Goal: Information Seeking & Learning: Understand process/instructions

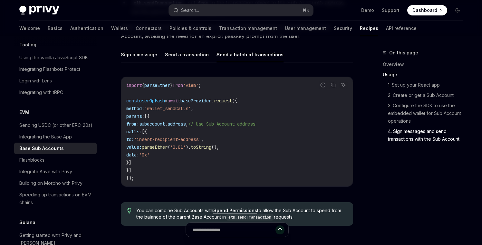
scroll to position [1472, 0]
drag, startPoint x: 205, startPoint y: 105, endPoint x: 162, endPoint y: 105, distance: 42.9
click at [162, 105] on span "'wallet_sendCalls'" at bounding box center [167, 108] width 46 height 6
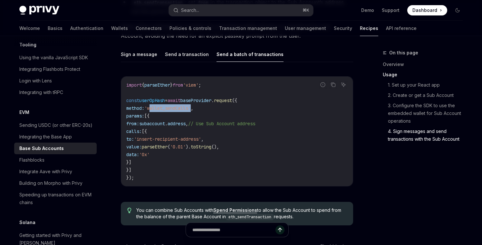
click at [162, 105] on span "'wallet_sendCalls'" at bounding box center [167, 108] width 46 height 6
drag, startPoint x: 162, startPoint y: 129, endPoint x: 147, endPoint y: 126, distance: 15.0
click at [142, 129] on span "calls:" at bounding box center [133, 132] width 15 height 6
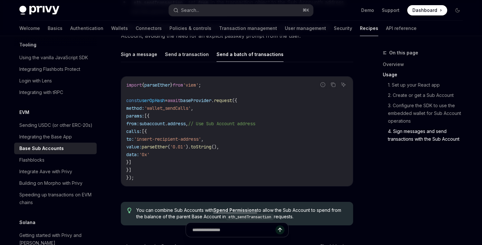
click at [142, 129] on span "calls:" at bounding box center [133, 132] width 15 height 6
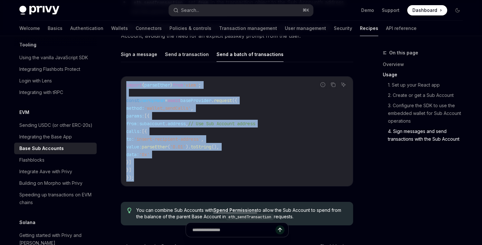
drag, startPoint x: 139, startPoint y: 173, endPoint x: 126, endPoint y: 83, distance: 90.5
click at [126, 83] on code "import { parseEther } from 'viem' ; const userOpHash = await baseProvider . req…" at bounding box center [236, 131] width 221 height 101
copy code "import { parseEther } from 'viem' ; const userOpHash = await baseProvider . req…"
click at [158, 174] on code "import { parseEther } from 'viem' ; const userOpHash = await baseProvider . req…" at bounding box center [236, 131] width 221 height 101
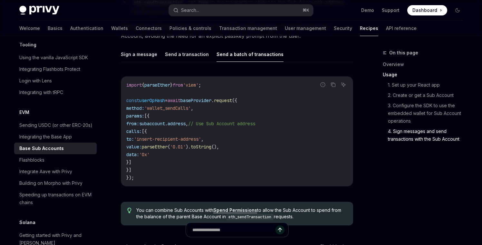
click at [255, 121] on span "// Use Sub Account address" at bounding box center [221, 124] width 67 height 6
drag, startPoint x: 278, startPoint y: 118, endPoint x: 231, endPoint y: 118, distance: 46.7
click at [231, 121] on span "// Use Sub Account address" at bounding box center [221, 124] width 67 height 6
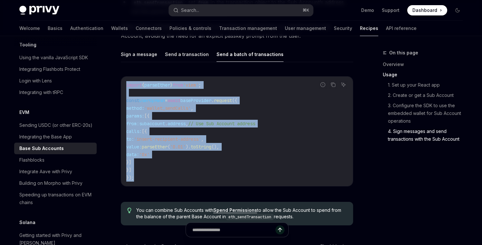
drag, startPoint x: 141, startPoint y: 175, endPoint x: 122, endPoint y: 76, distance: 100.1
click at [122, 77] on div "import { parseEther } from 'viem' ; const userOpHash = await baseProvider . req…" at bounding box center [237, 132] width 232 height 110
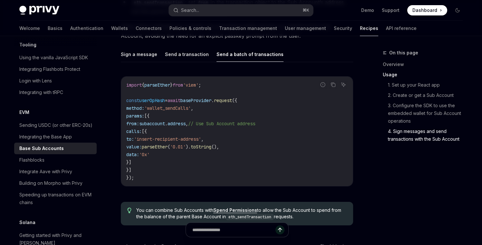
drag, startPoint x: 122, startPoint y: 76, endPoint x: 162, endPoint y: 152, distance: 86.1
click at [162, 152] on div "import { parseEther } from 'viem' ; const userOpHash = await baseProvider . req…" at bounding box center [237, 132] width 232 height 110
click at [139, 152] on span "data:" at bounding box center [132, 155] width 13 height 6
drag, startPoint x: 188, startPoint y: 151, endPoint x: 158, endPoint y: 151, distance: 29.6
click at [158, 151] on code "import { parseEther } from 'viem' ; const userOpHash = await baseProvider . req…" at bounding box center [236, 131] width 221 height 101
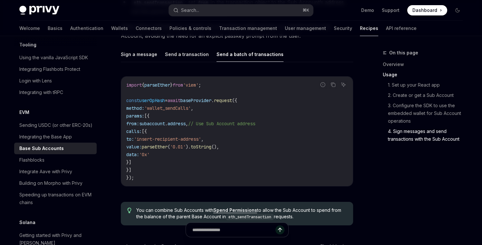
click at [139, 152] on span "data:" at bounding box center [132, 155] width 13 height 6
drag, startPoint x: 158, startPoint y: 151, endPoint x: 185, endPoint y: 151, distance: 27.4
click at [150, 152] on span "data: '0x'" at bounding box center [137, 155] width 23 height 6
click at [150, 152] on span "'0x'" at bounding box center [144, 155] width 10 height 6
drag, startPoint x: 189, startPoint y: 150, endPoint x: 156, endPoint y: 150, distance: 32.2
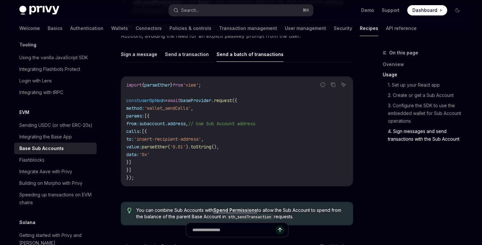
click at [156, 150] on code "import { parseEther } from 'viem' ; const userOpHash = await baseProvider . req…" at bounding box center [236, 131] width 221 height 101
click at [139, 152] on span "data:" at bounding box center [132, 155] width 13 height 6
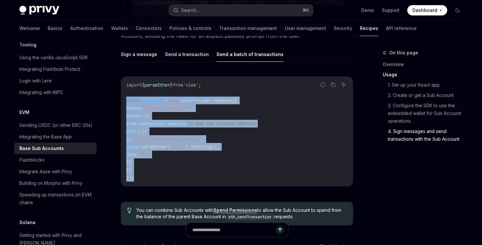
drag, startPoint x: 141, startPoint y: 174, endPoint x: 122, endPoint y: 96, distance: 80.4
click at [122, 96] on div "import { parseEther } from 'viem' ; const userOpHash = await baseProvider . req…" at bounding box center [237, 132] width 232 height 110
copy code "const userOpHash = await baseProvider . request ({ method: 'wallet_sendCalls' ,…"
click at [211, 138] on code "import { parseEther } from 'viem' ; const userOpHash = await baseProvider . req…" at bounding box center [236, 131] width 221 height 101
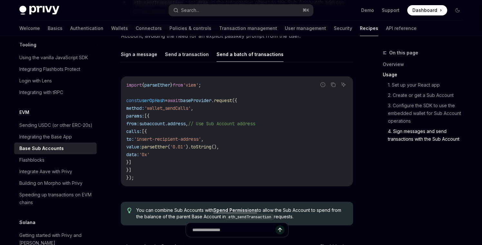
click at [201, 136] on span "'insert-recipient-address'" at bounding box center [167, 139] width 67 height 6
drag, startPoint x: 228, startPoint y: 134, endPoint x: 174, endPoint y: 133, distance: 54.5
click at [174, 136] on span "'insert-recipient-address'" at bounding box center [167, 139] width 67 height 6
drag, startPoint x: 174, startPoint y: 133, endPoint x: 227, endPoint y: 134, distance: 52.9
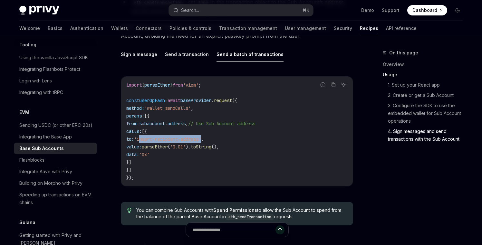
click at [201, 136] on span "'insert-recipient-address'" at bounding box center [167, 139] width 67 height 6
drag, startPoint x: 227, startPoint y: 134, endPoint x: 184, endPoint y: 134, distance: 42.2
click at [184, 136] on span "'insert-recipient-address'" at bounding box center [167, 139] width 67 height 6
